Goal: Information Seeking & Learning: Learn about a topic

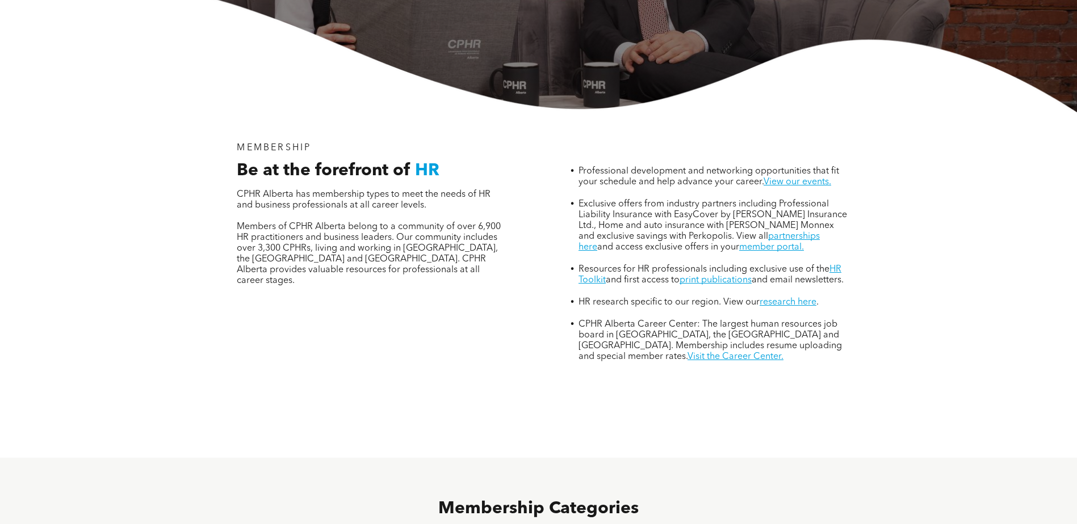
scroll to position [681, 0]
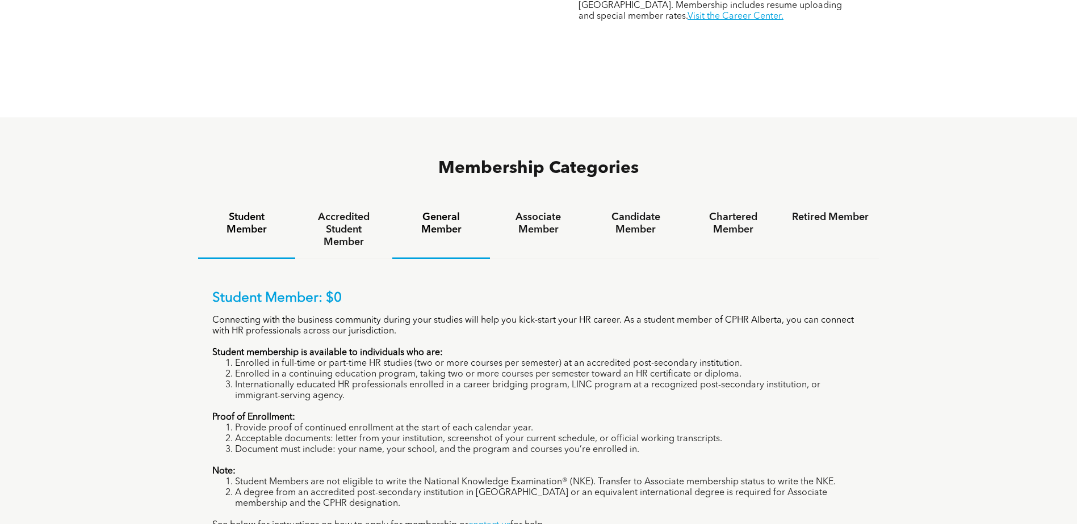
click at [443, 211] on h4 "General Member" at bounding box center [440, 223] width 77 height 25
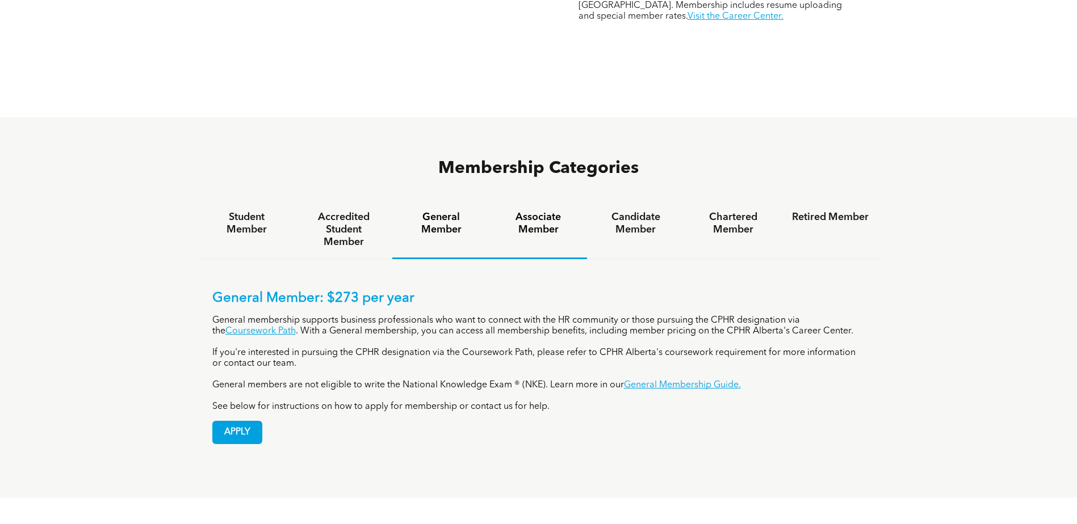
click at [536, 211] on h4 "Associate Member" at bounding box center [538, 223] width 77 height 25
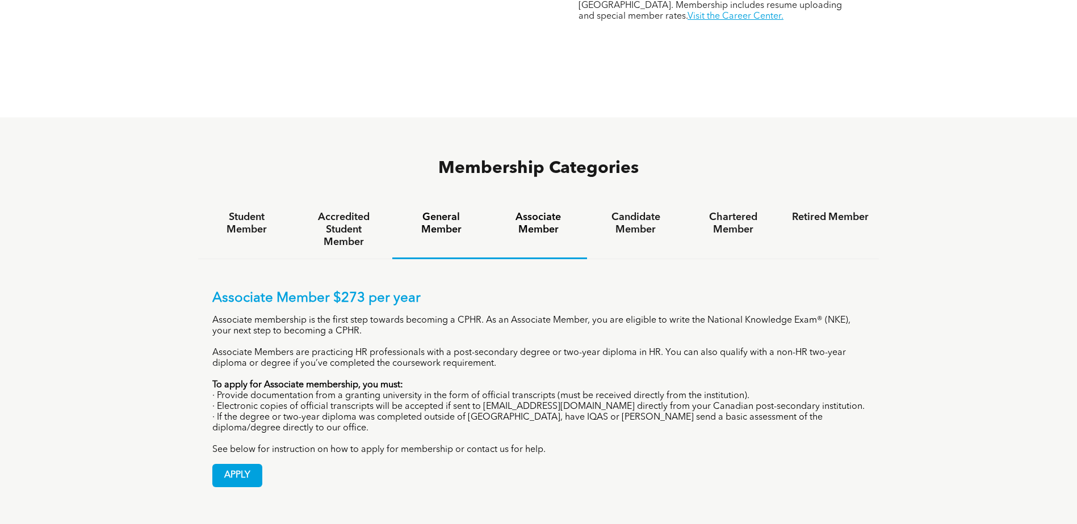
click at [435, 211] on h4 "General Member" at bounding box center [440, 223] width 77 height 25
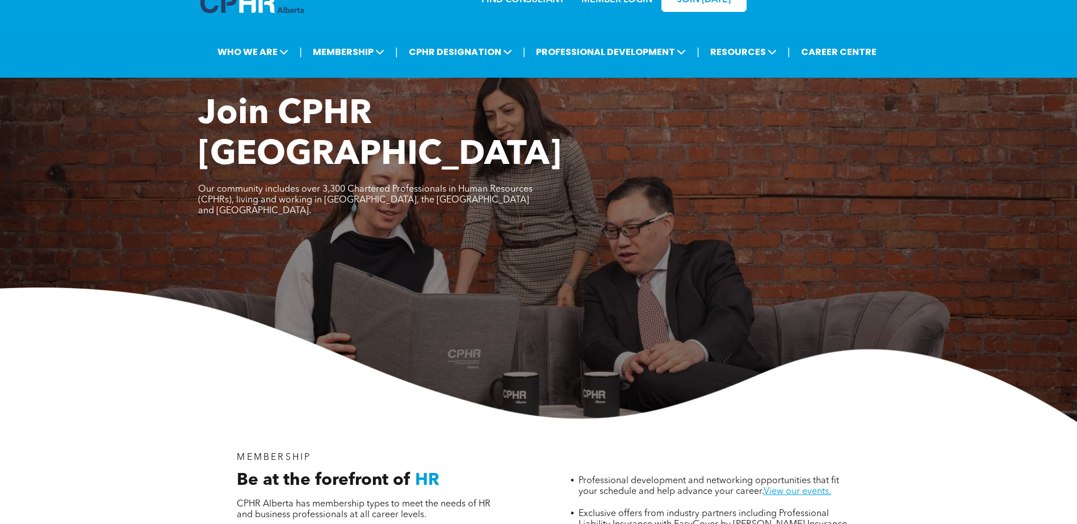
scroll to position [57, 0]
